Goal: Find specific page/section: Find specific page/section

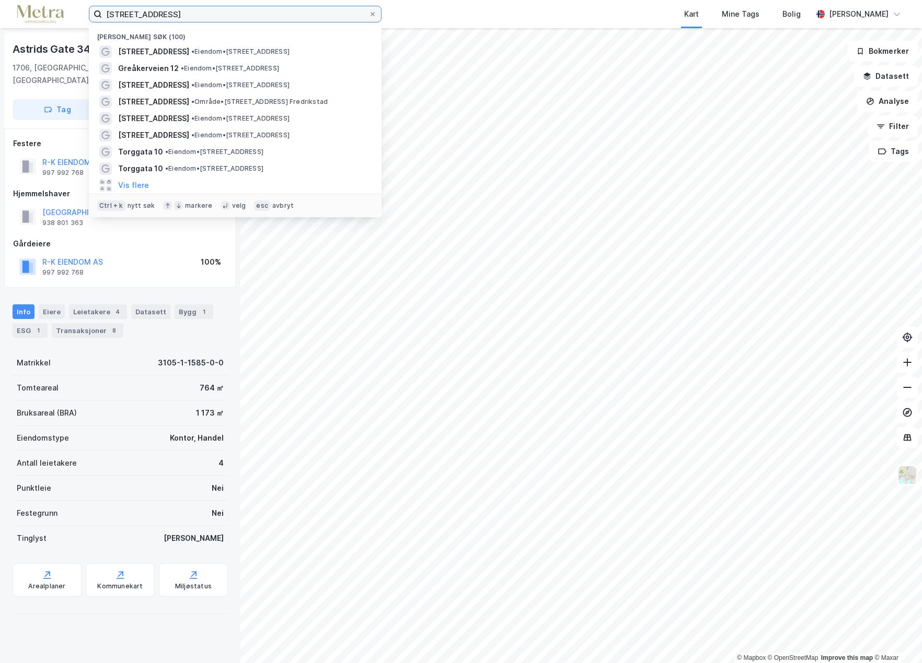
drag, startPoint x: 158, startPoint y: 12, endPoint x: 62, endPoint y: 13, distance: 96.1
click at [61, 13] on div "[STREET_ADDRESS] (100) [STREET_ADDRESS] • Eiendom • [STREET_ADDRESS] • Eiendom …" at bounding box center [461, 14] width 922 height 28
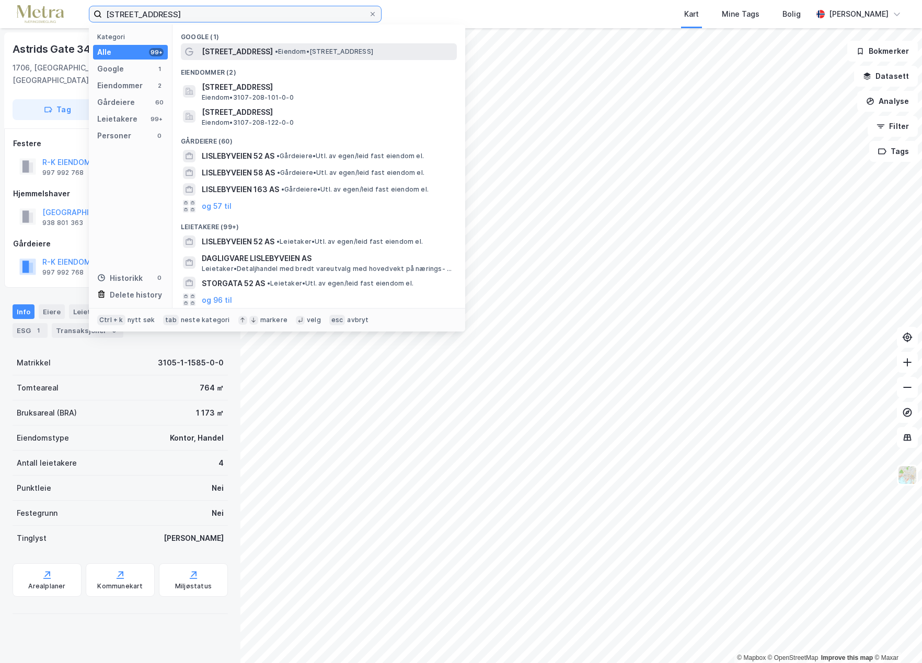
type input "[STREET_ADDRESS]"
click at [237, 54] on span "[STREET_ADDRESS]" at bounding box center [237, 51] width 71 height 13
